Goal: Transaction & Acquisition: Purchase product/service

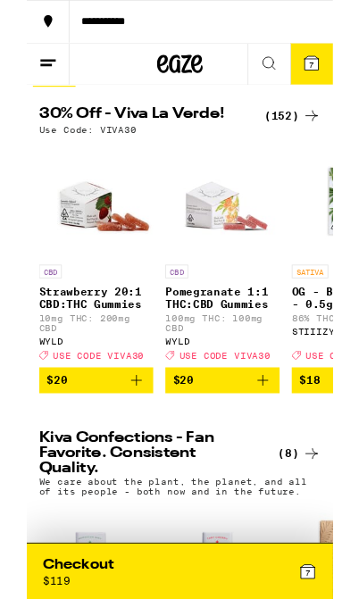
click at [301, 143] on div "(152)" at bounding box center [311, 135] width 66 height 21
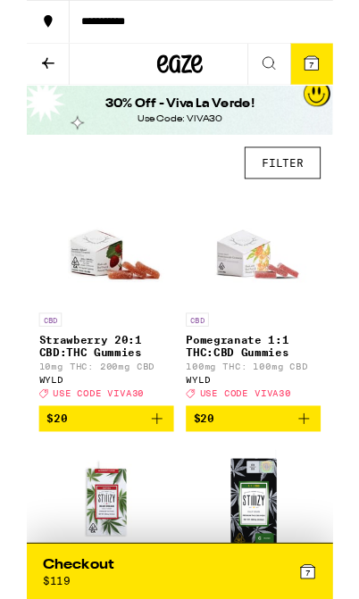
click at [280, 98] on button at bounding box center [284, 75] width 50 height 49
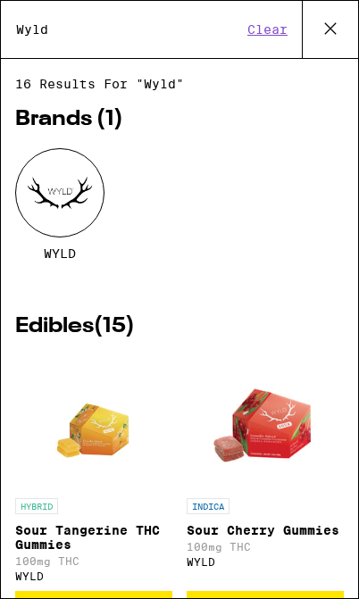
type input "Wyld"
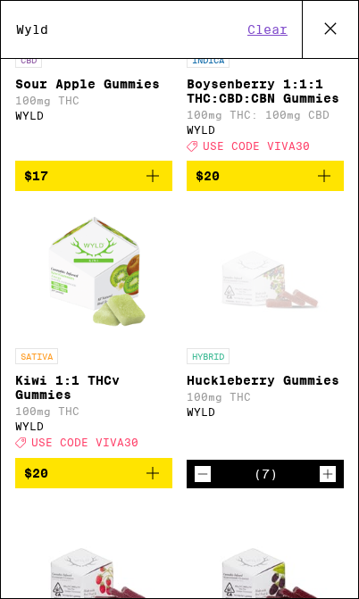
scroll to position [730, 0]
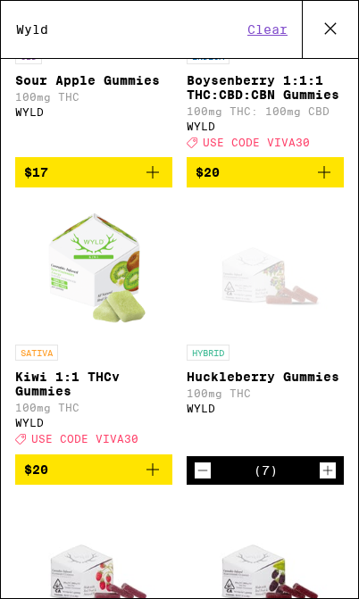
click at [194, 481] on icon "Decrement" at bounding box center [202, 469] width 16 height 21
click at [204, 481] on icon "Decrement" at bounding box center [202, 469] width 16 height 21
click at [203, 481] on icon "Decrement" at bounding box center [202, 469] width 16 height 21
click at [207, 470] on icon "Decrement" at bounding box center [203, 470] width 10 height 0
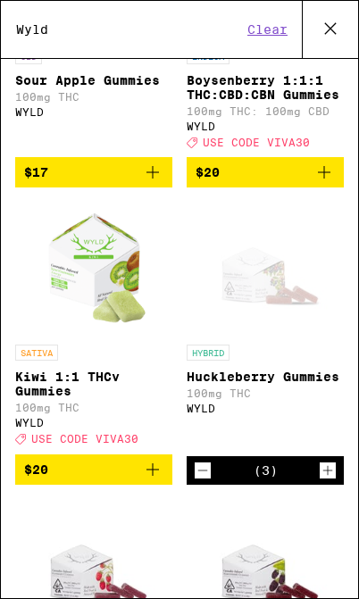
click at [207, 470] on icon "Decrement" at bounding box center [203, 470] width 10 height 0
click at [204, 481] on icon "Decrement" at bounding box center [202, 469] width 16 height 21
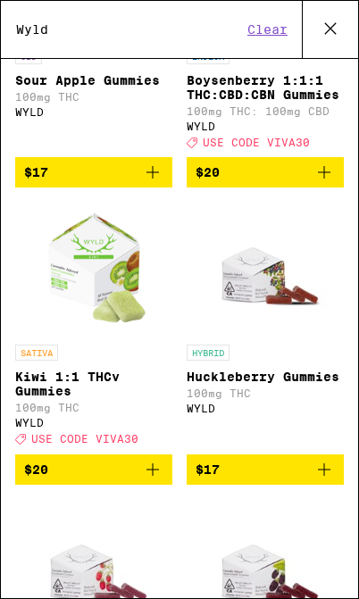
click at [203, 476] on span "$17" at bounding box center [207, 469] width 24 height 14
click at [209, 476] on span "$17" at bounding box center [207, 469] width 24 height 14
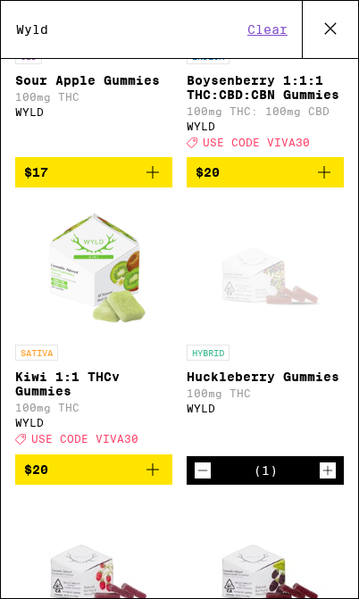
click at [203, 481] on icon "Decrement" at bounding box center [202, 469] width 16 height 21
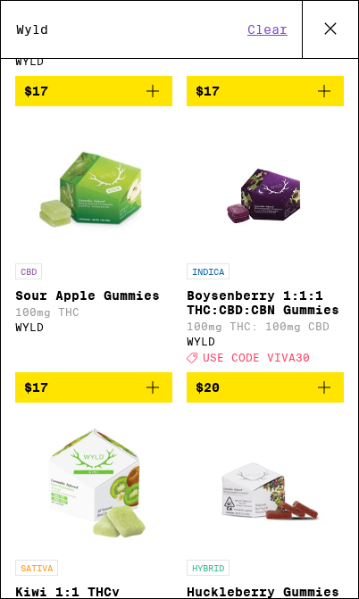
scroll to position [487, 0]
